Goal: Obtain resource: Download file/media

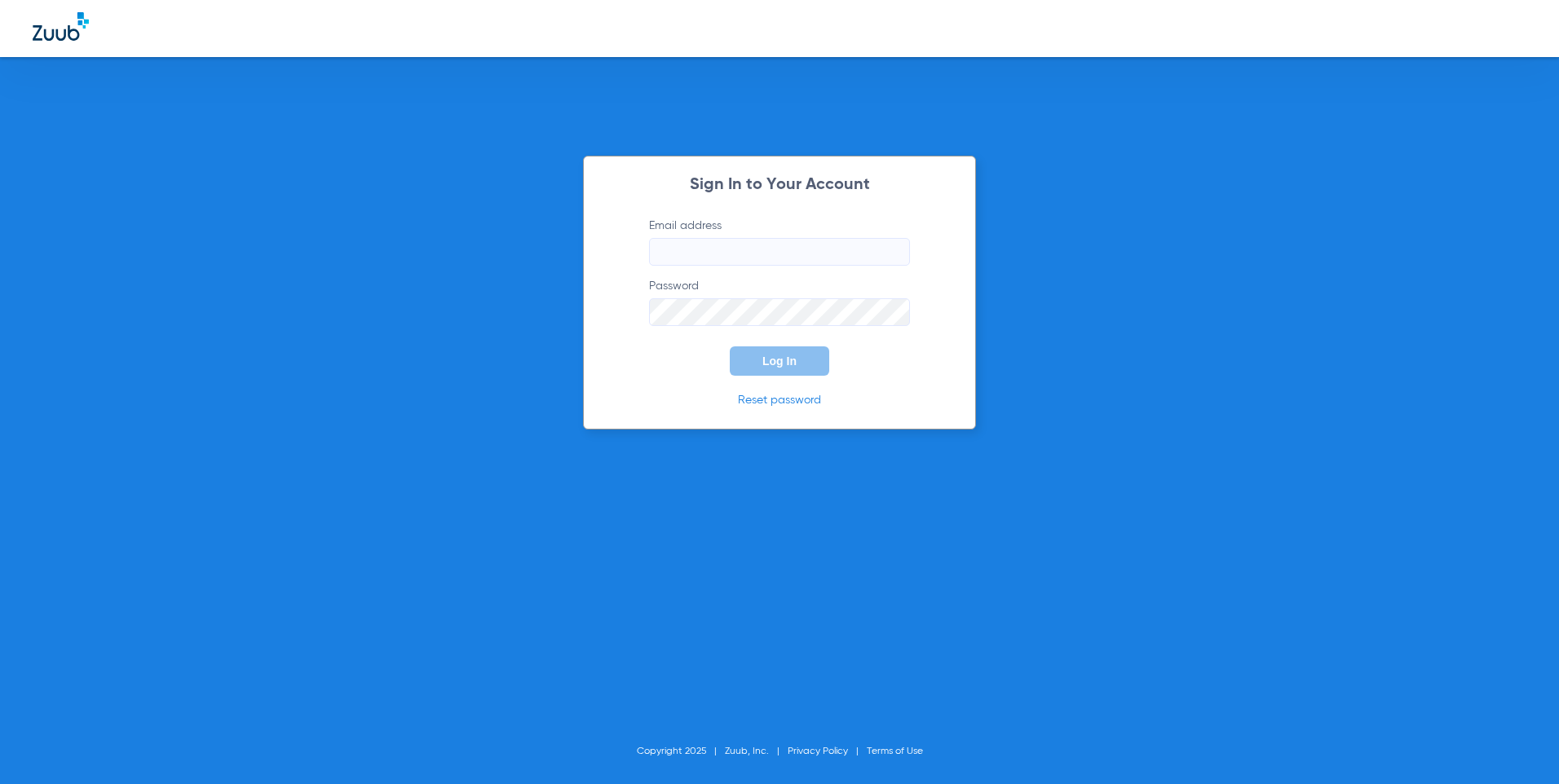
type input "[EMAIL_ADDRESS][DOMAIN_NAME]"
click at [807, 366] on button "Log In" at bounding box center [779, 361] width 99 height 30
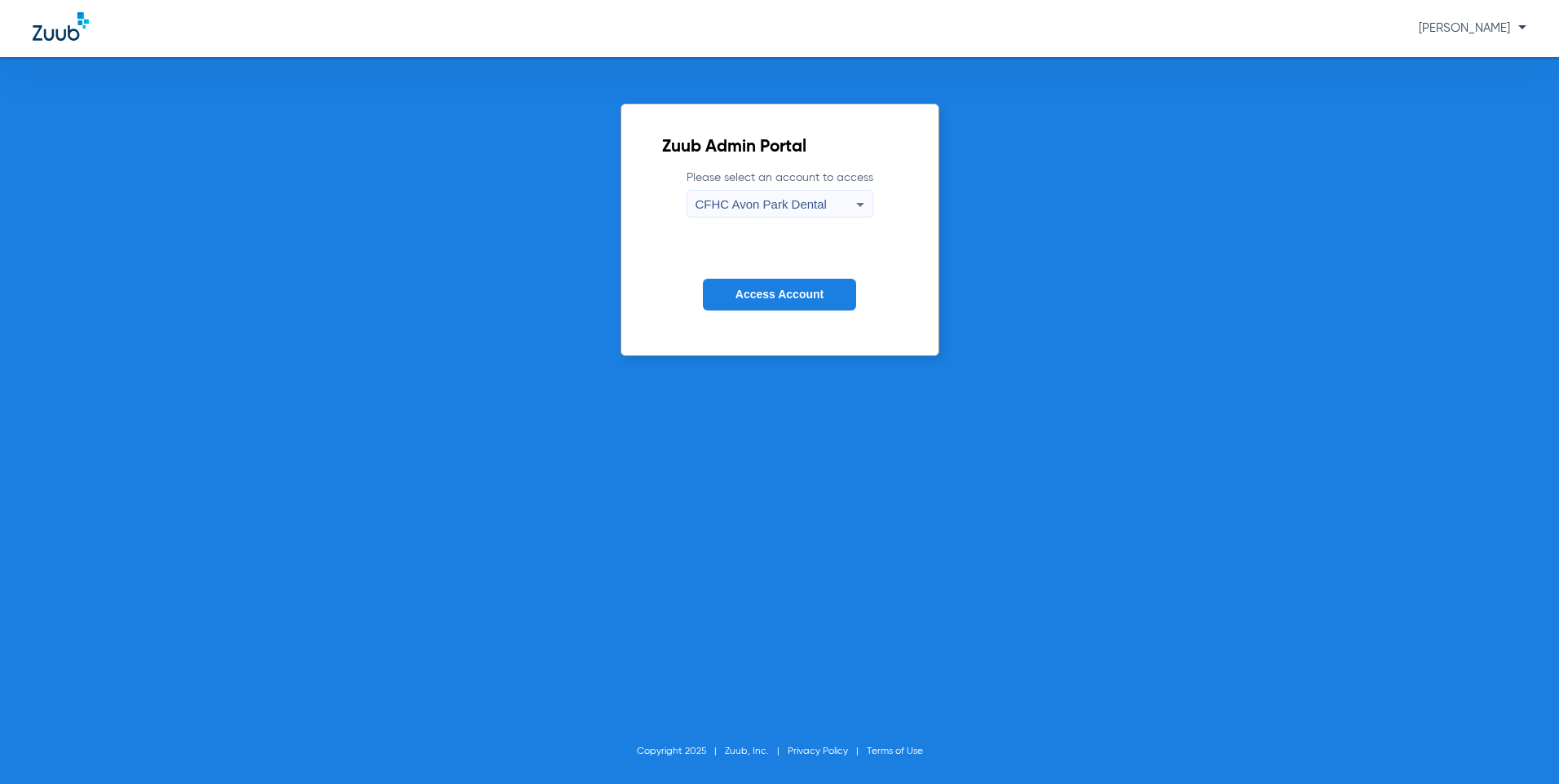
click at [856, 204] on icon at bounding box center [860, 205] width 8 height 4
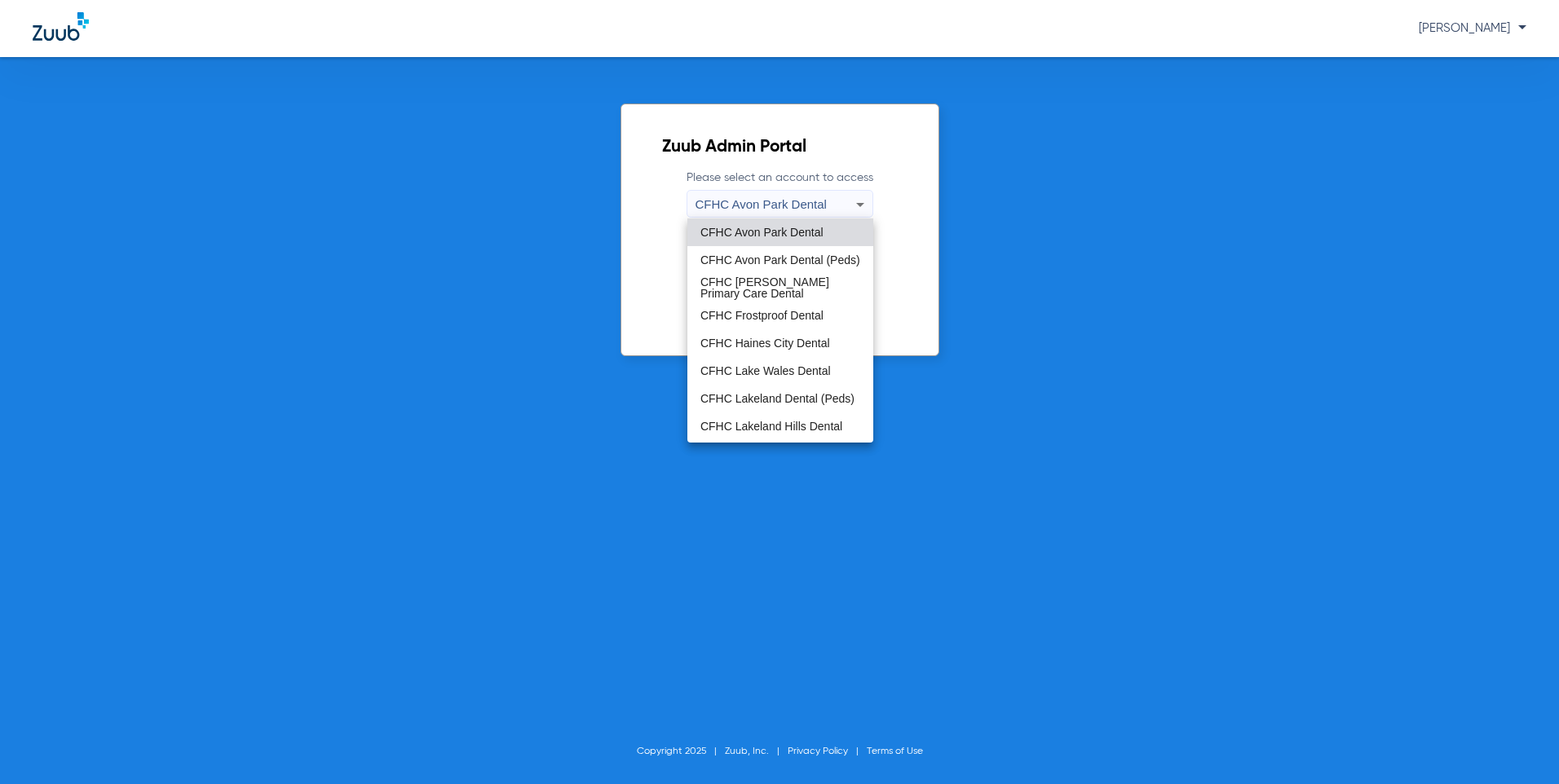
click at [750, 539] on div "CFHC Avon Park Dental [GEOGRAPHIC_DATA] (Peds) CFHC [PERSON_NAME] Primary Care …" at bounding box center [780, 392] width 1559 height 784
click at [749, 435] on mat-option "CFHC Lakeland Hills Dental" at bounding box center [780, 426] width 186 height 28
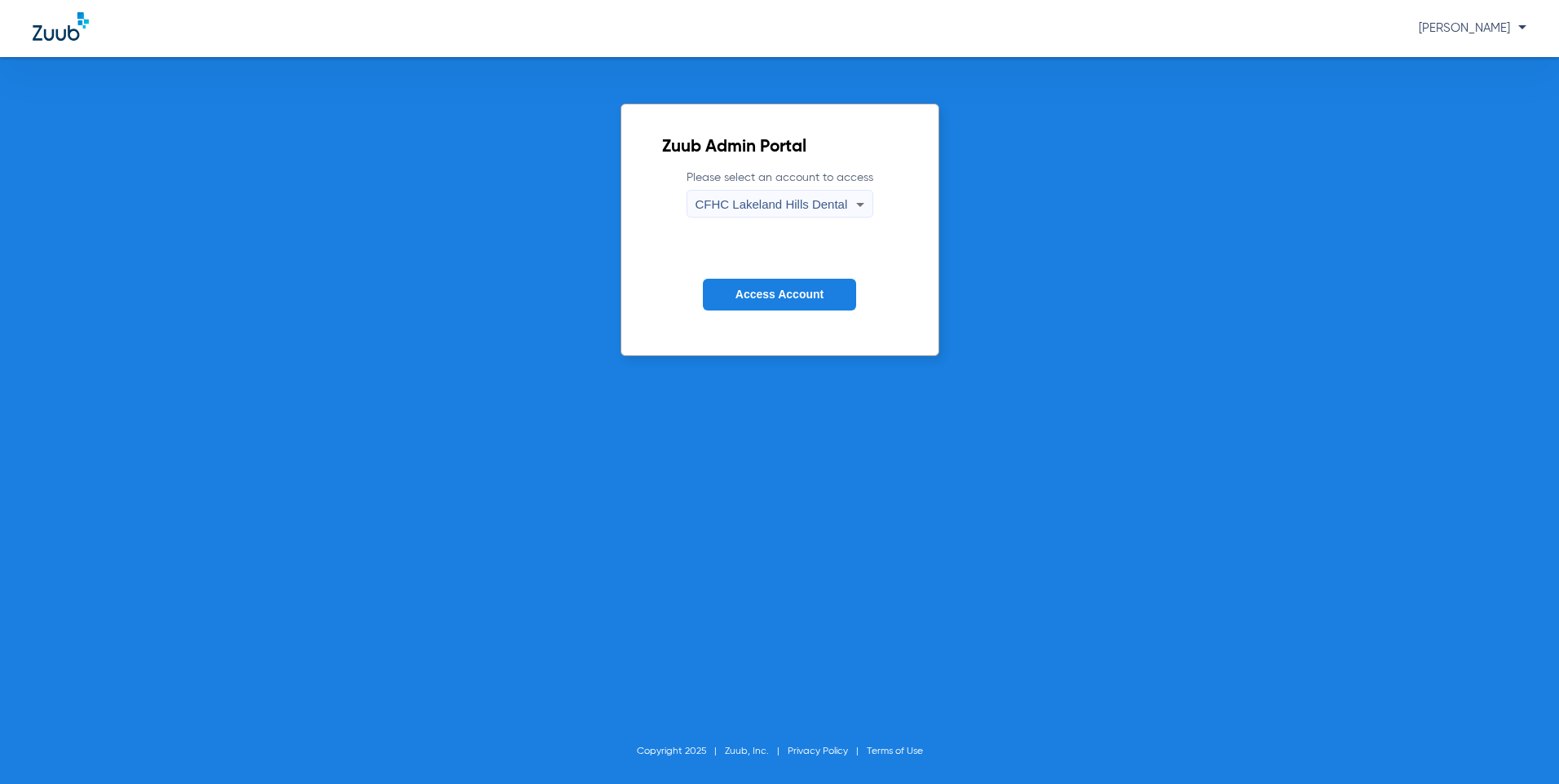
click at [771, 293] on span "Access Account" at bounding box center [780, 295] width 88 height 13
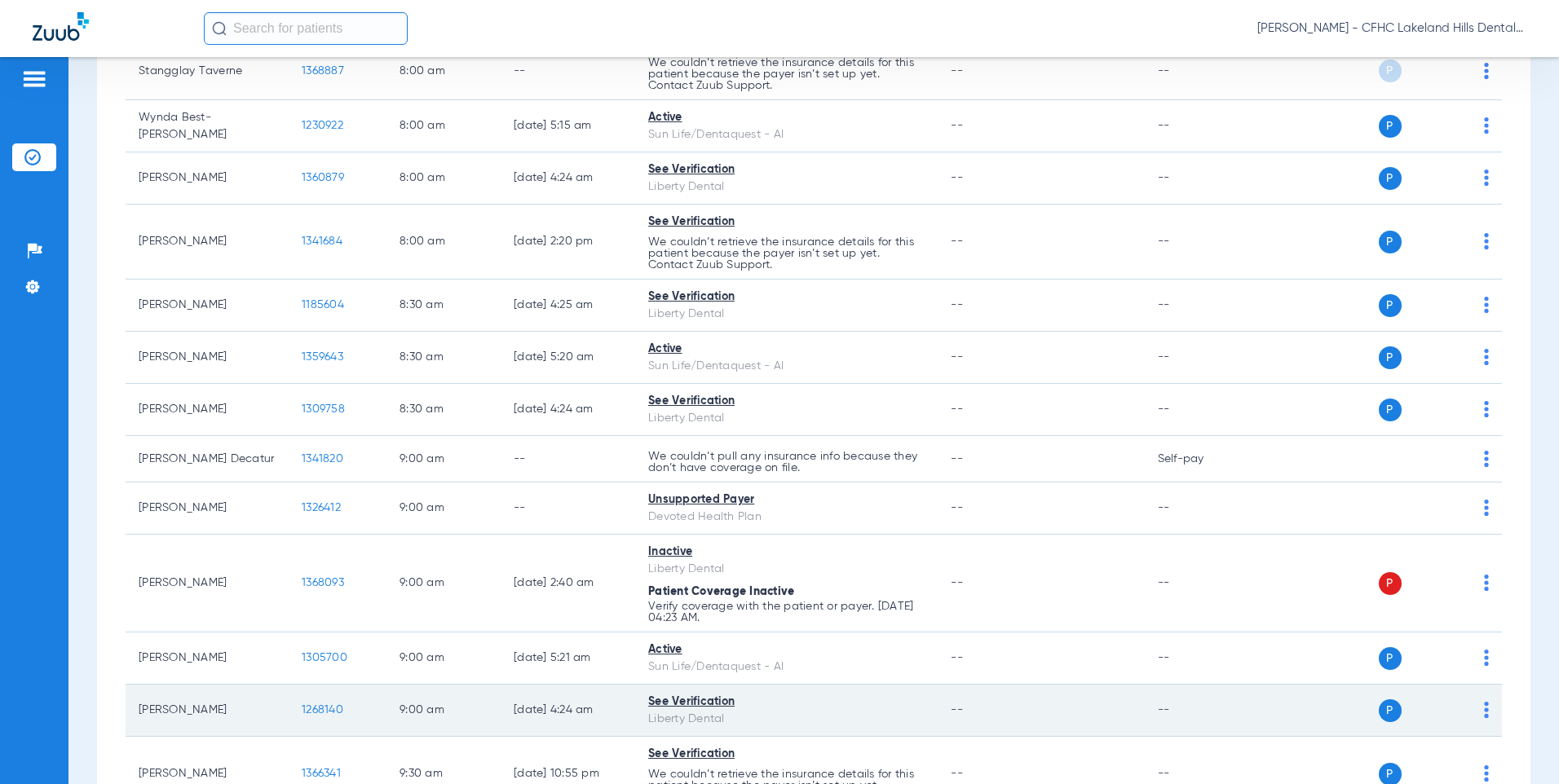
scroll to position [489, 0]
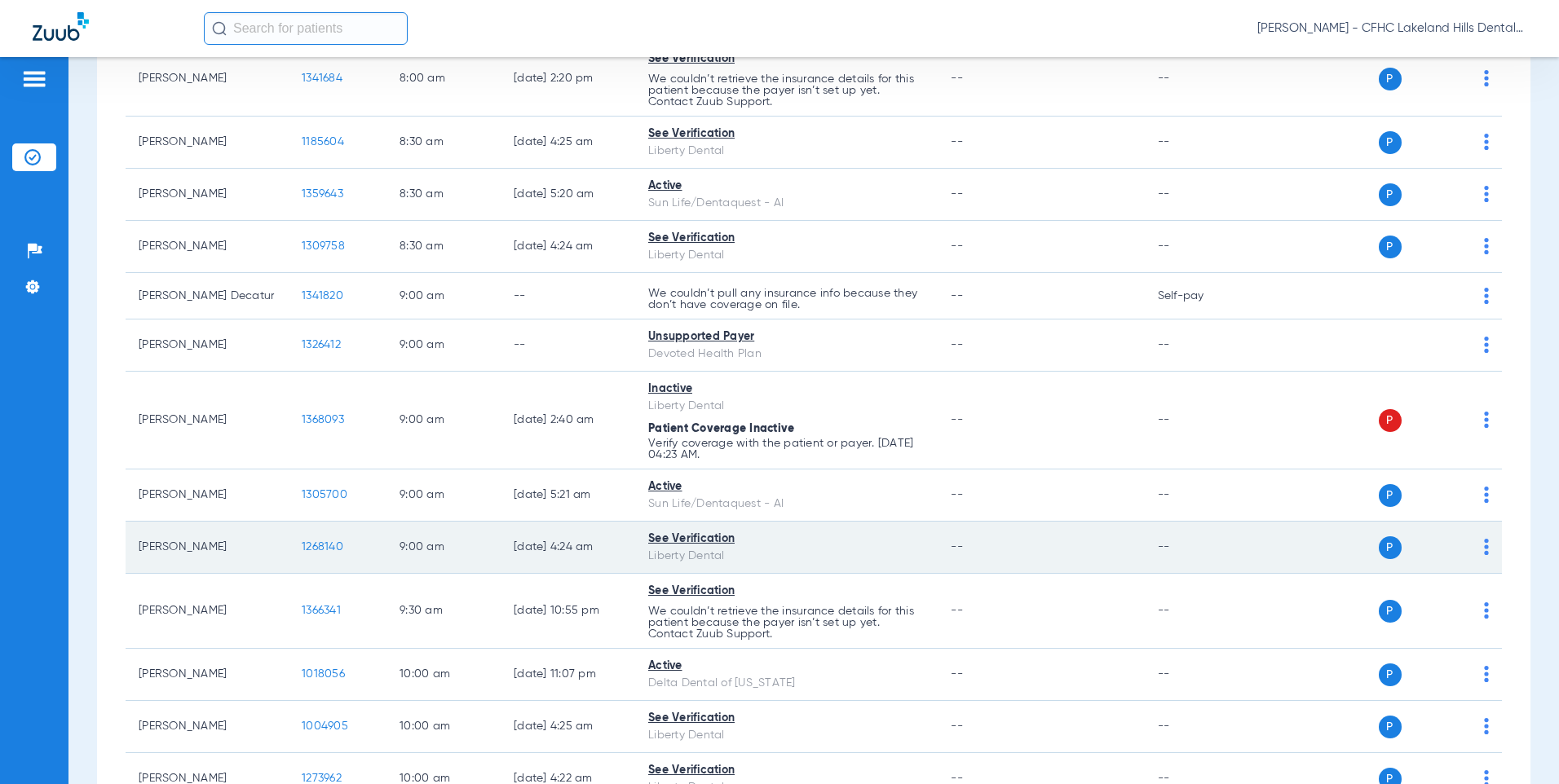
click at [314, 547] on span "1268140" at bounding box center [323, 547] width 42 height 11
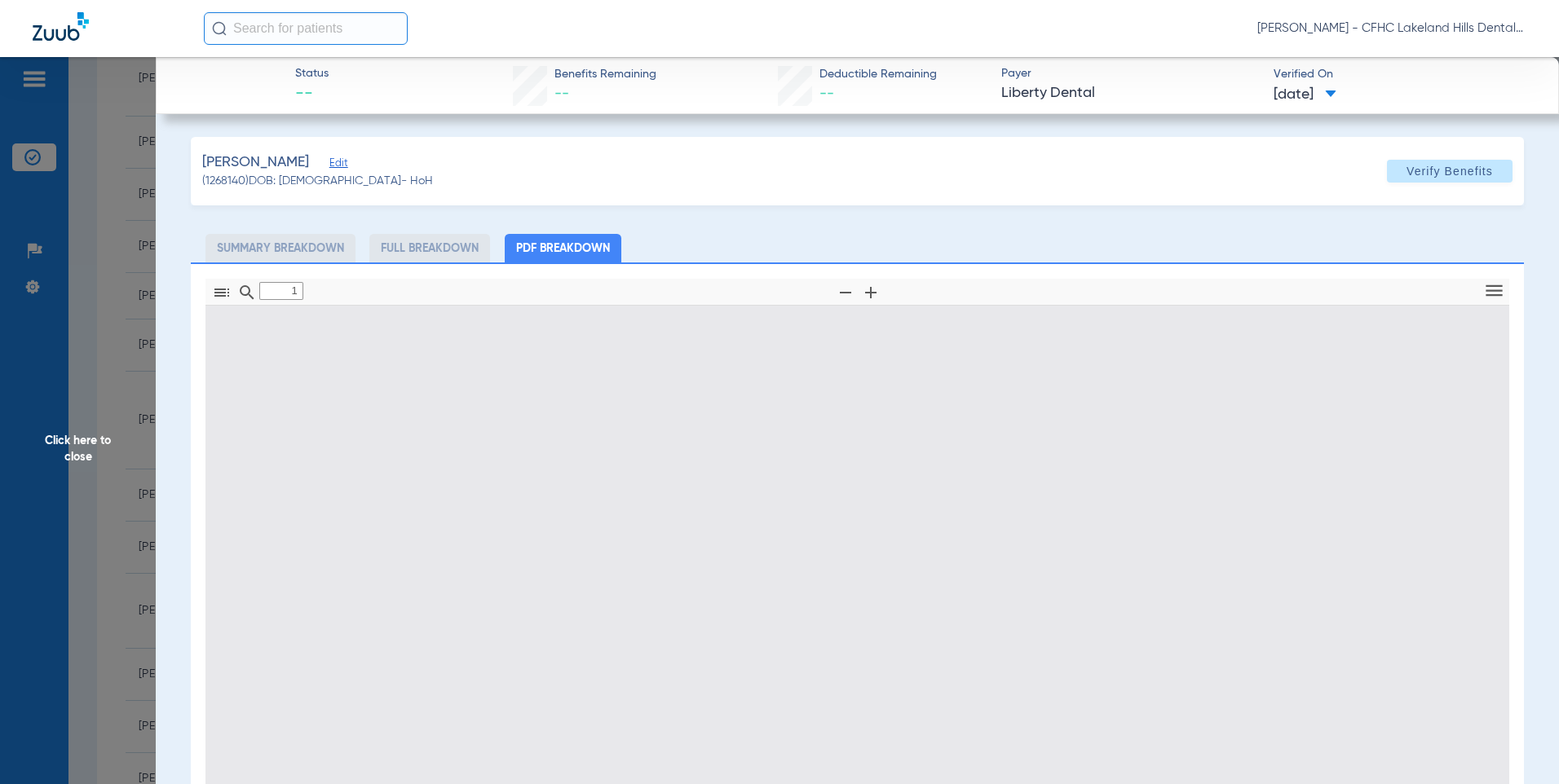
type input "0"
select select "page-width"
type input "1"
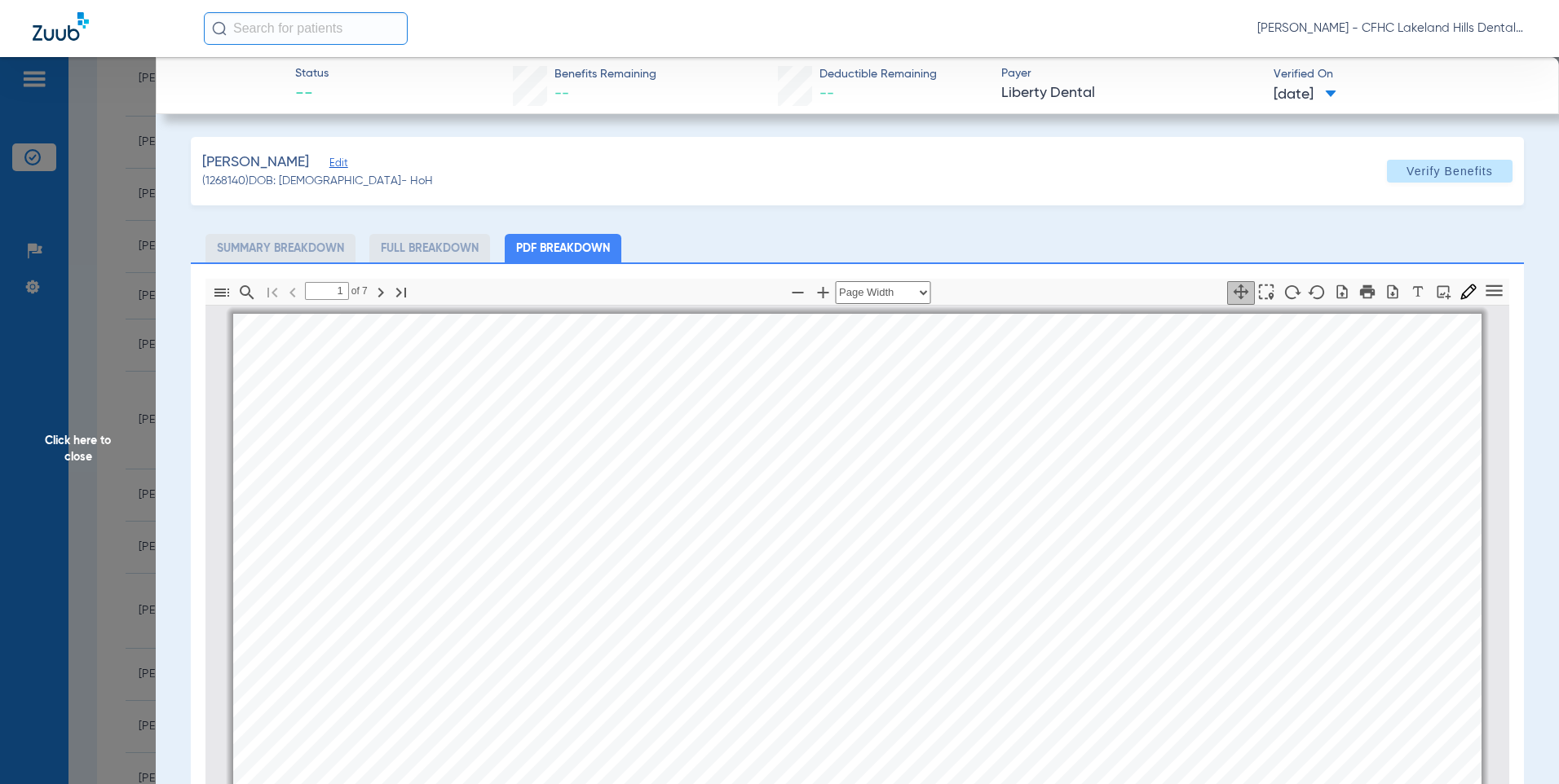
scroll to position [8, 0]
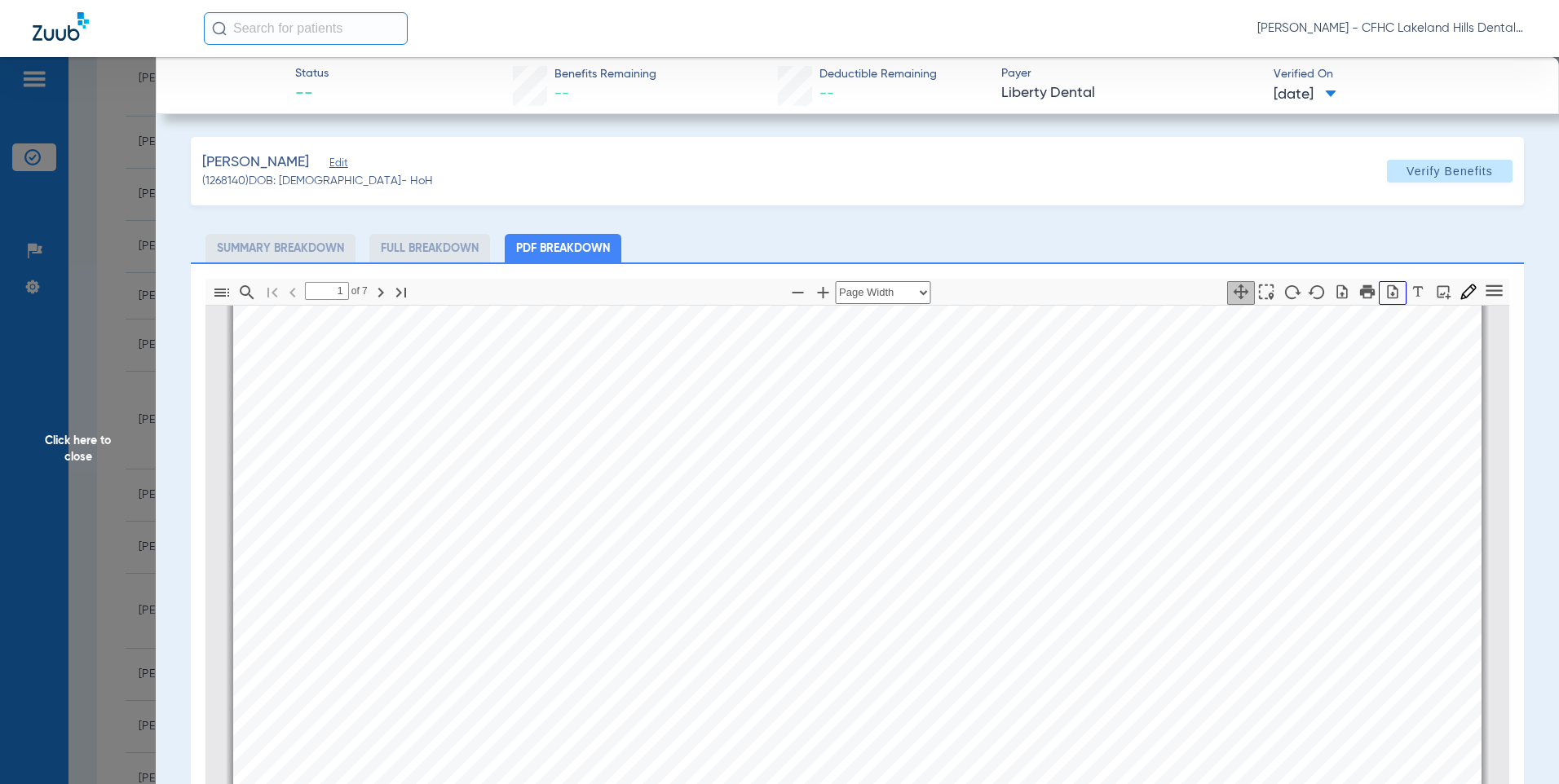
click at [1388, 294] on icon "button" at bounding box center [1393, 291] width 10 height 14
